Goal: Transaction & Acquisition: Purchase product/service

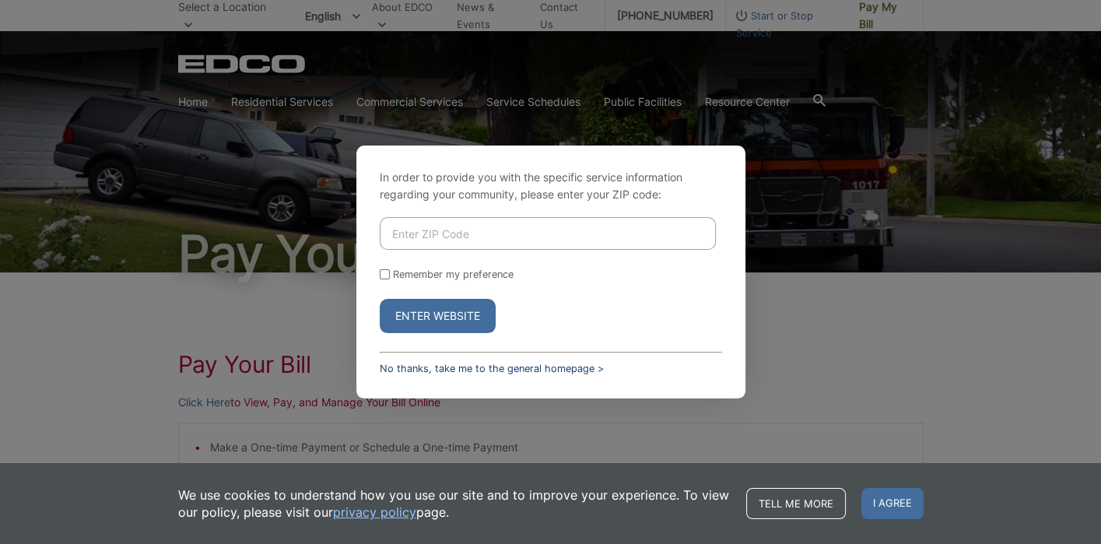
click at [398, 369] on link "No thanks, take me to the general homepage >" at bounding box center [492, 369] width 224 height 12
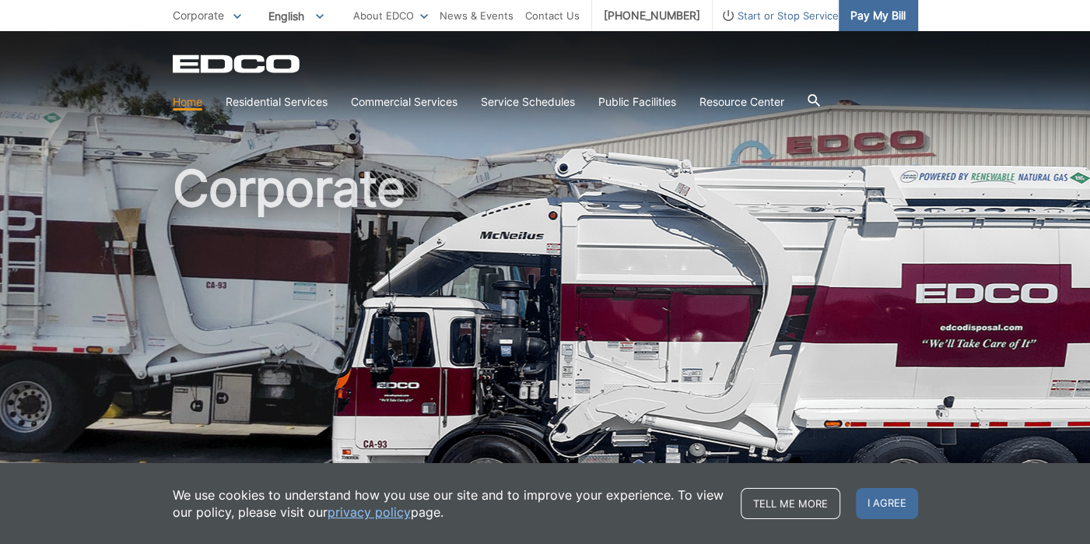
click at [873, 16] on span "Pay My Bill" at bounding box center [877, 15] width 55 height 17
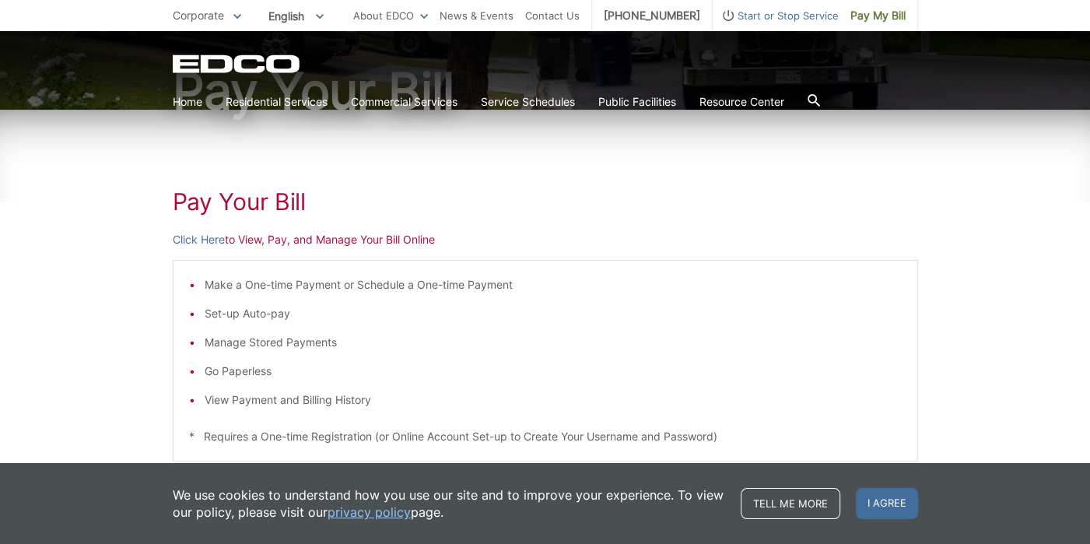
scroll to position [173, 0]
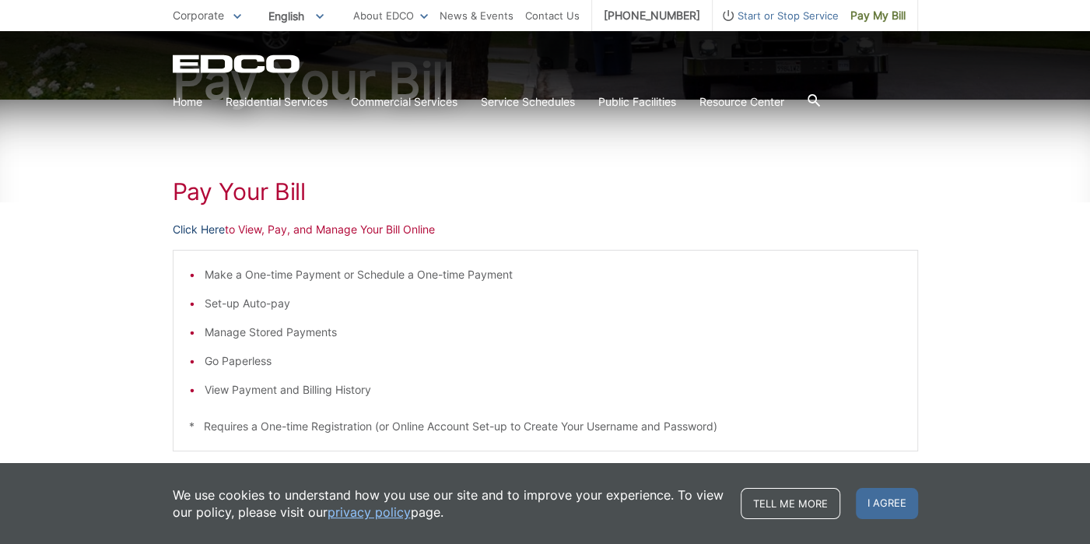
click at [202, 234] on link "Click Here" at bounding box center [199, 229] width 52 height 17
